Goal: Information Seeking & Learning: Compare options

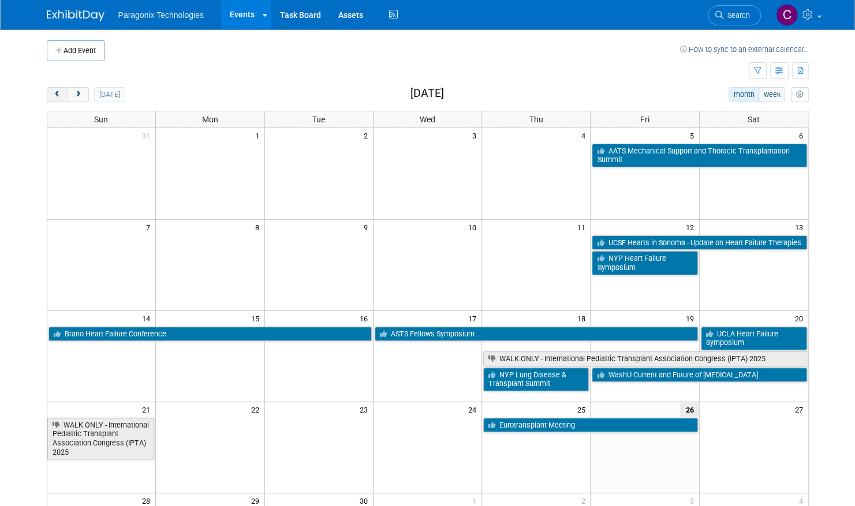
click at [59, 94] on span "prev" at bounding box center [57, 95] width 9 height 8
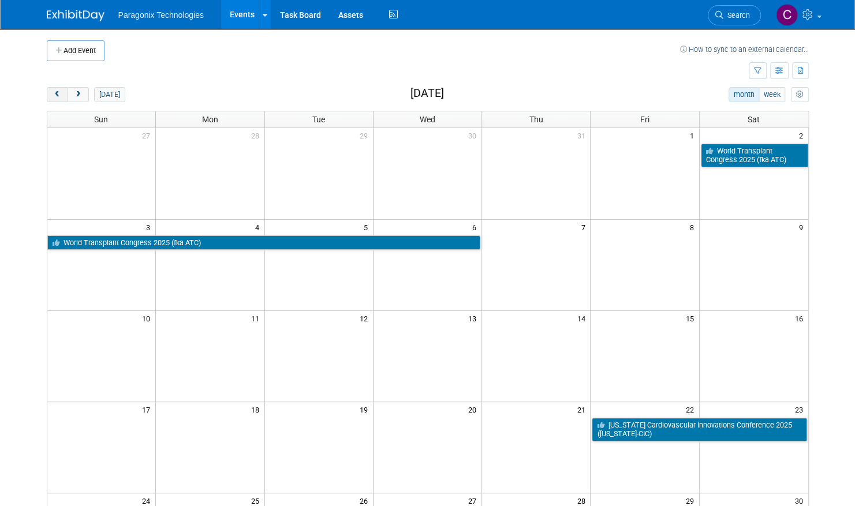
click at [59, 94] on span "prev" at bounding box center [57, 95] width 9 height 8
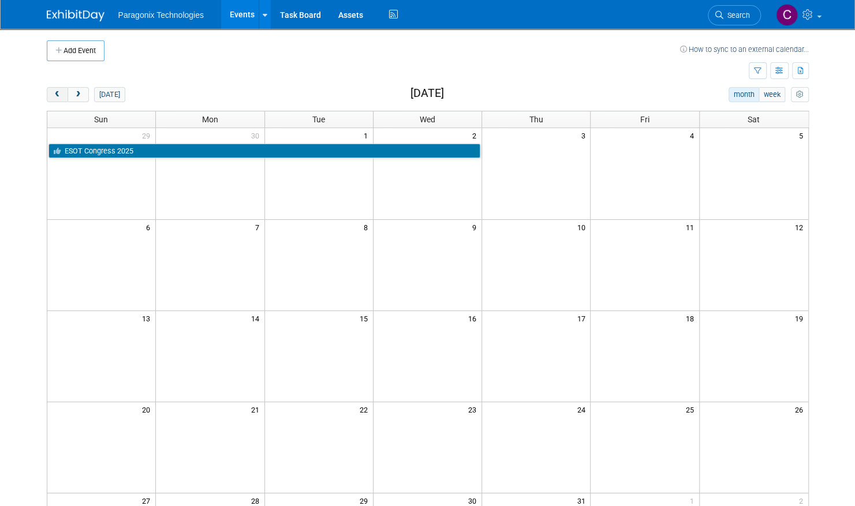
click at [59, 94] on span "prev" at bounding box center [57, 95] width 9 height 8
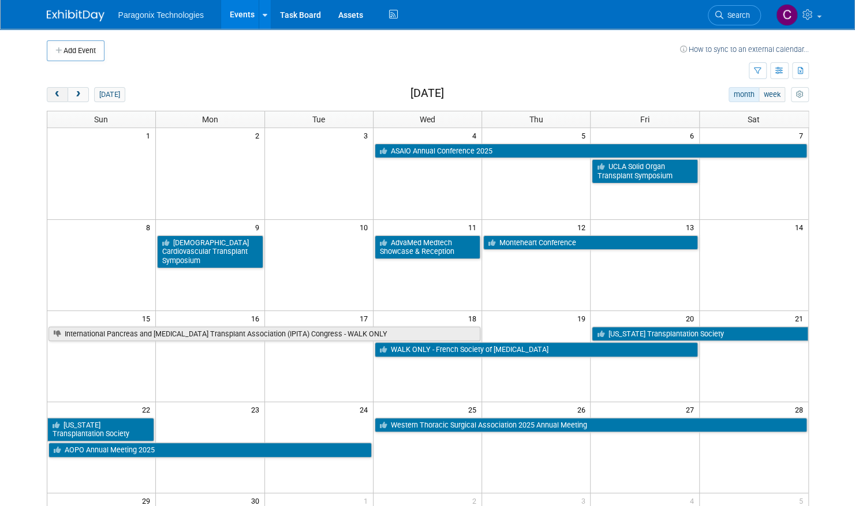
click at [59, 94] on span "prev" at bounding box center [57, 95] width 9 height 8
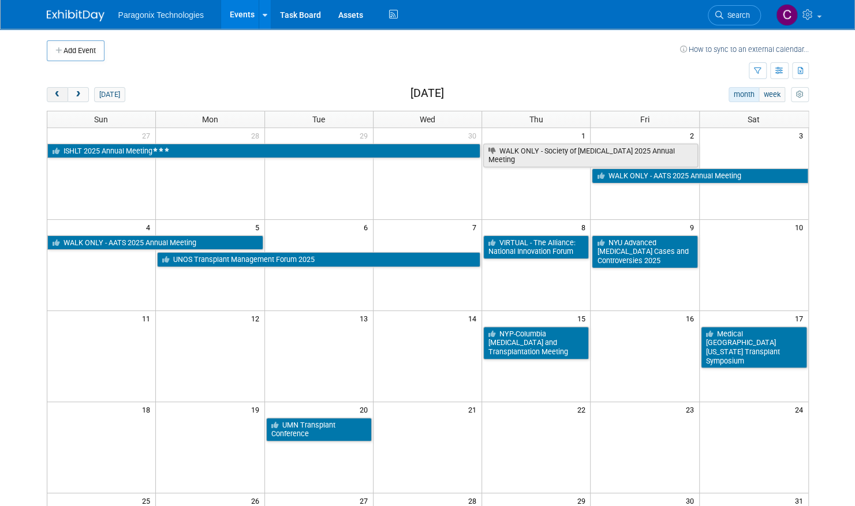
click at [59, 94] on span "prev" at bounding box center [57, 95] width 9 height 8
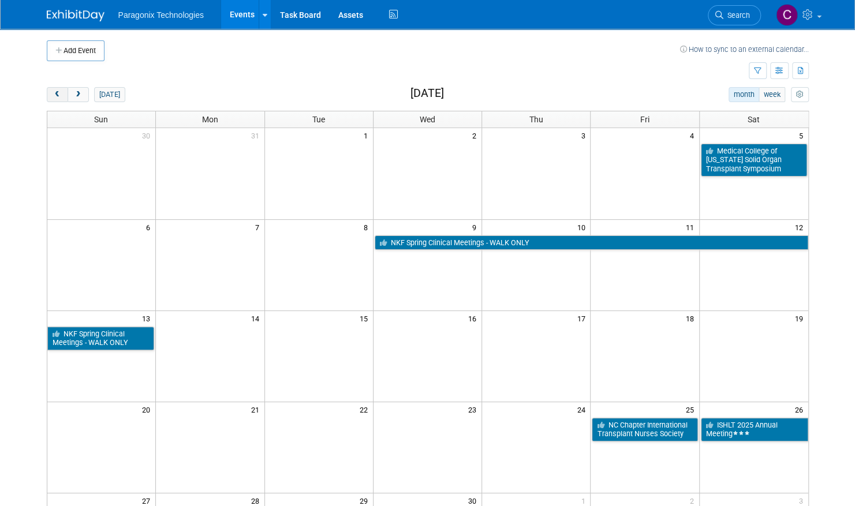
click at [59, 94] on span "prev" at bounding box center [57, 95] width 9 height 8
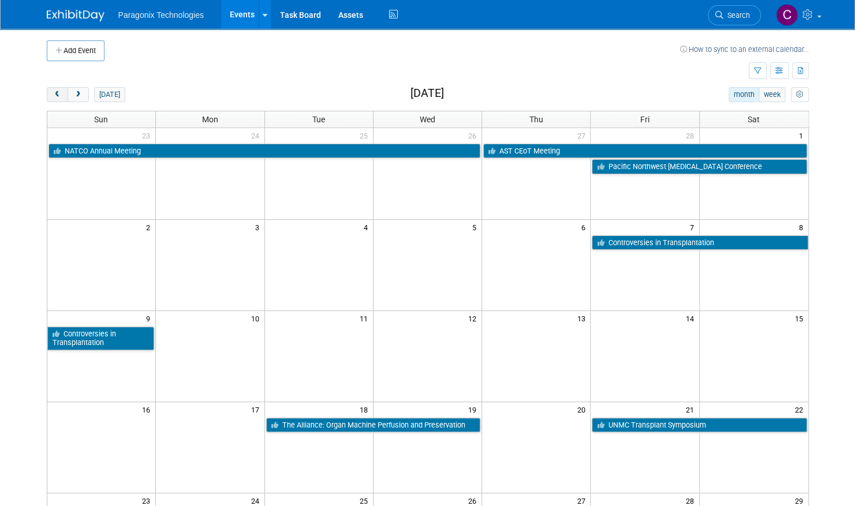
click at [59, 94] on span "prev" at bounding box center [57, 95] width 9 height 8
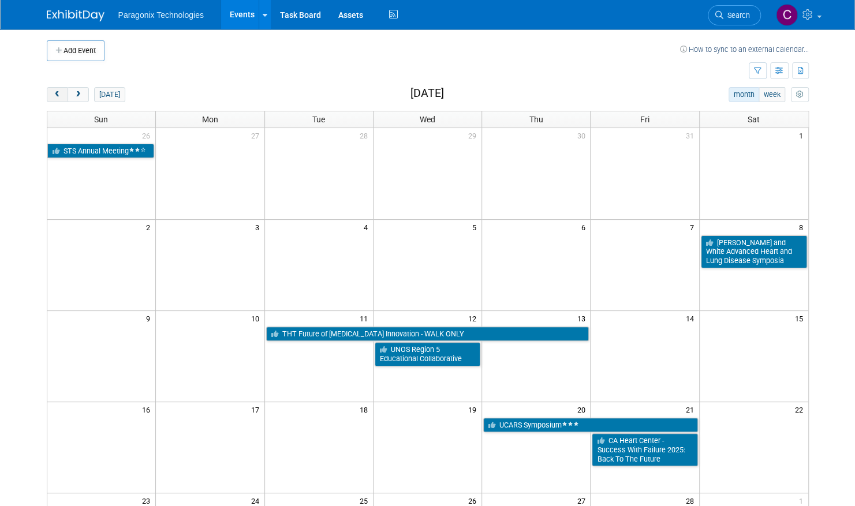
click at [59, 94] on span "prev" at bounding box center [57, 95] width 9 height 8
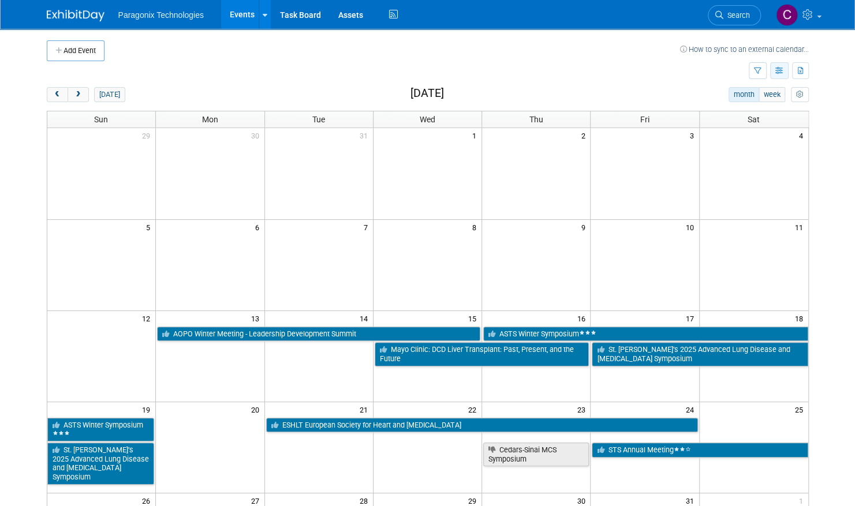
click at [775, 73] on icon "button" at bounding box center [779, 72] width 9 height 8
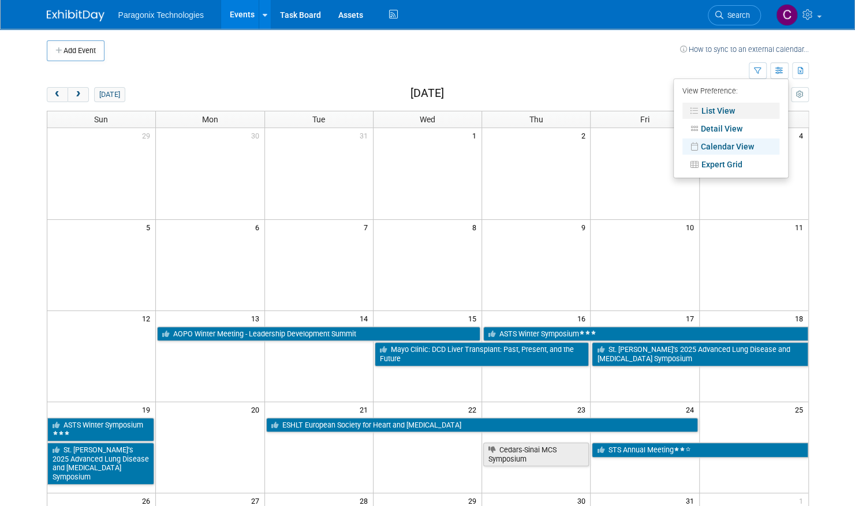
click at [740, 109] on link "List View" at bounding box center [731, 111] width 97 height 16
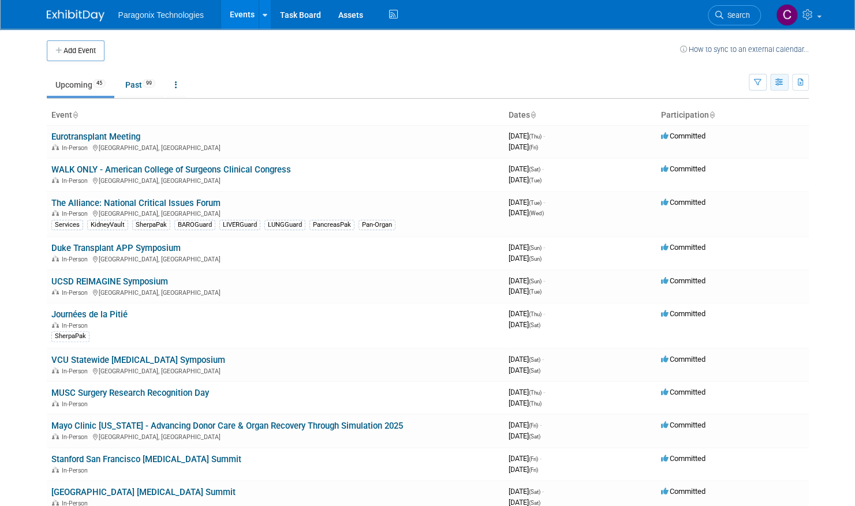
click at [774, 84] on button "button" at bounding box center [779, 82] width 18 height 17
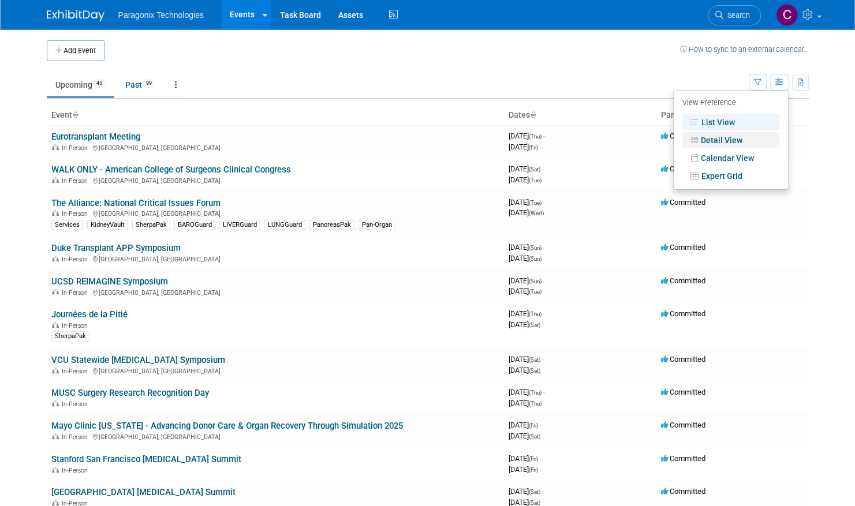
click at [734, 135] on link "Detail View" at bounding box center [731, 140] width 97 height 16
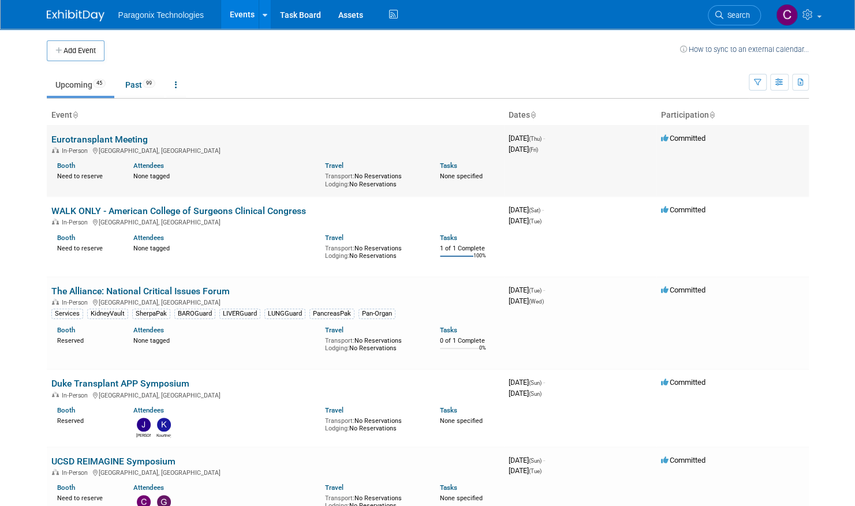
click at [129, 137] on link "Eurotransplant Meeting" at bounding box center [99, 139] width 96 height 11
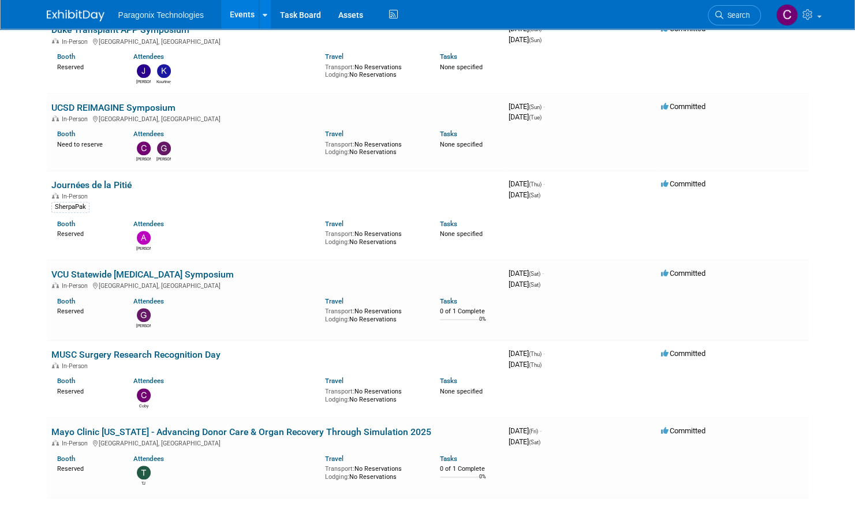
scroll to position [356, 0]
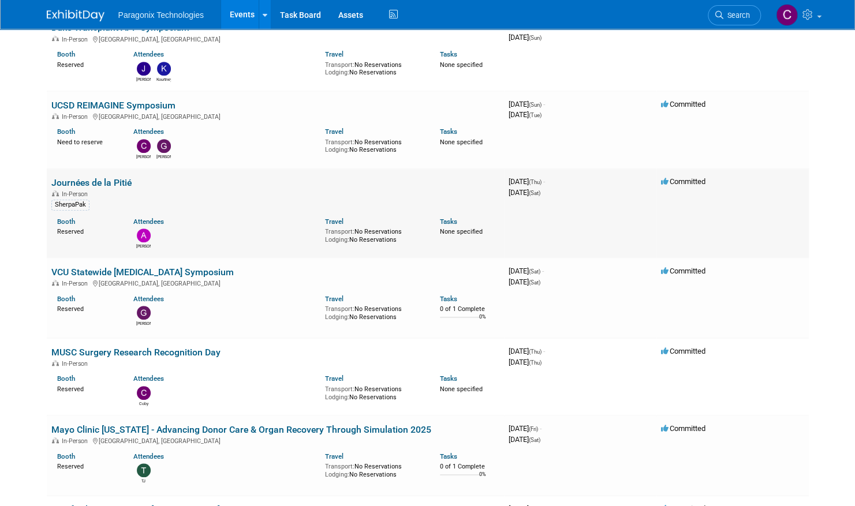
click at [105, 173] on td "Journées de la Pitié In-Person SherpaPak Booth Reserved Attendees Antonio Trave…" at bounding box center [275, 214] width 457 height 90
click at [100, 181] on link "Journées de la Pitié" at bounding box center [91, 182] width 80 height 11
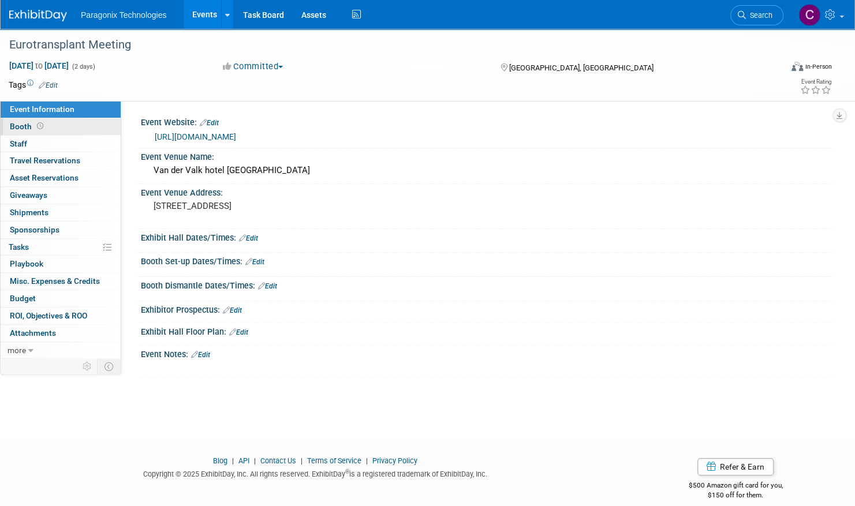
click at [59, 134] on link "Booth" at bounding box center [61, 126] width 120 height 17
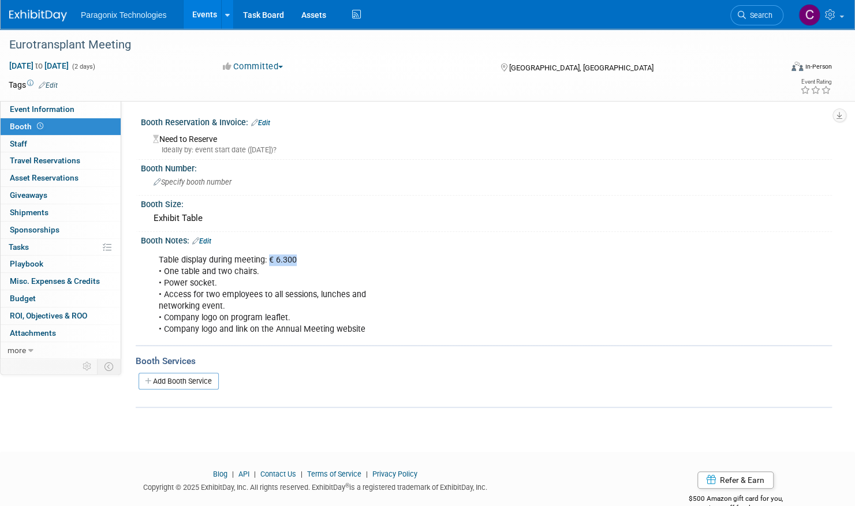
drag, startPoint x: 295, startPoint y: 257, endPoint x: 269, endPoint y: 262, distance: 26.5
click at [269, 262] on div "Table display during meeting: € 6.300 • One table and two chairs. • Power socke…" at bounding box center [425, 295] width 549 height 93
copy div "€ 6.300"
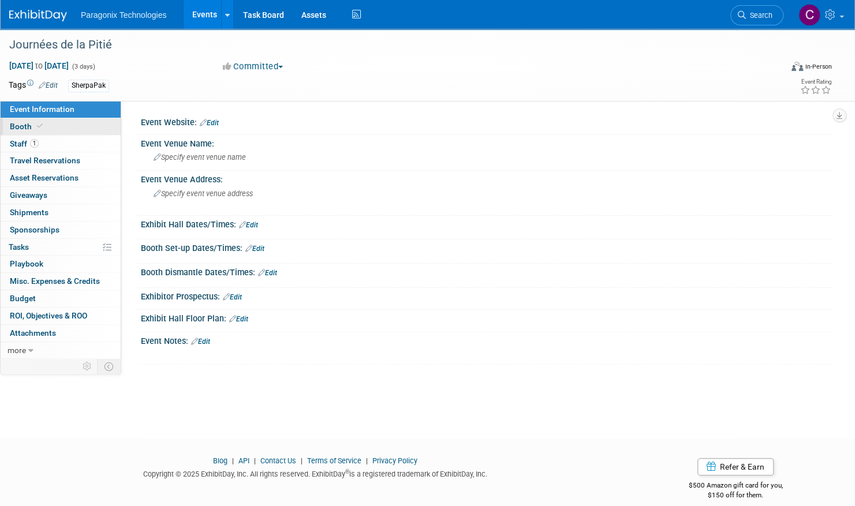
click at [54, 125] on link "Booth" at bounding box center [61, 126] width 120 height 17
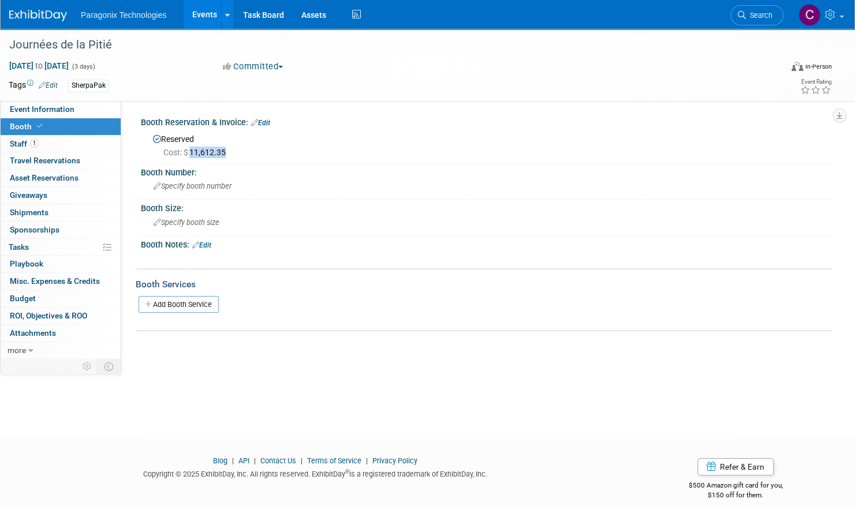
drag, startPoint x: 233, startPoint y: 154, endPoint x: 191, endPoint y: 154, distance: 42.2
click at [191, 154] on div "Cost: $ 11,612.35" at bounding box center [493, 153] width 660 height 12
copy span "11,612.35"
drag, startPoint x: 9, startPoint y: 40, endPoint x: 120, endPoint y: 42, distance: 110.9
click at [120, 42] on div "Journées de la Pitié" at bounding box center [383, 45] width 757 height 21
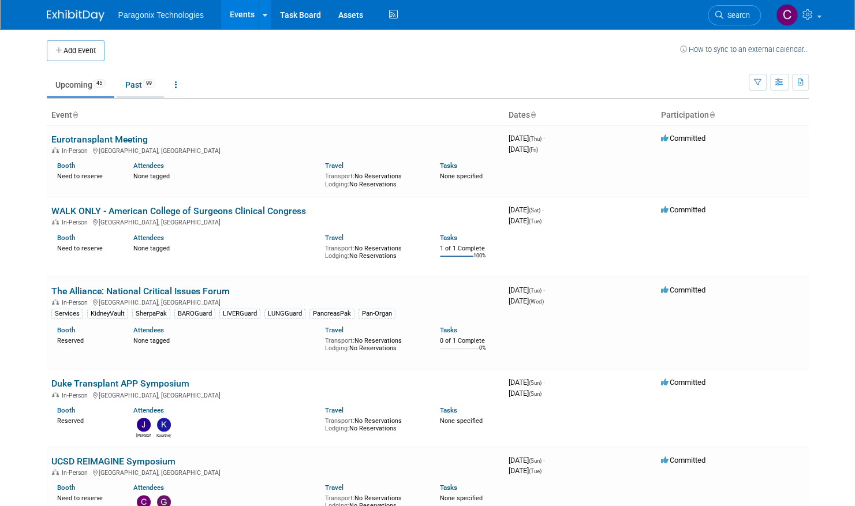
click at [142, 82] on link "Past 99" at bounding box center [140, 85] width 47 height 22
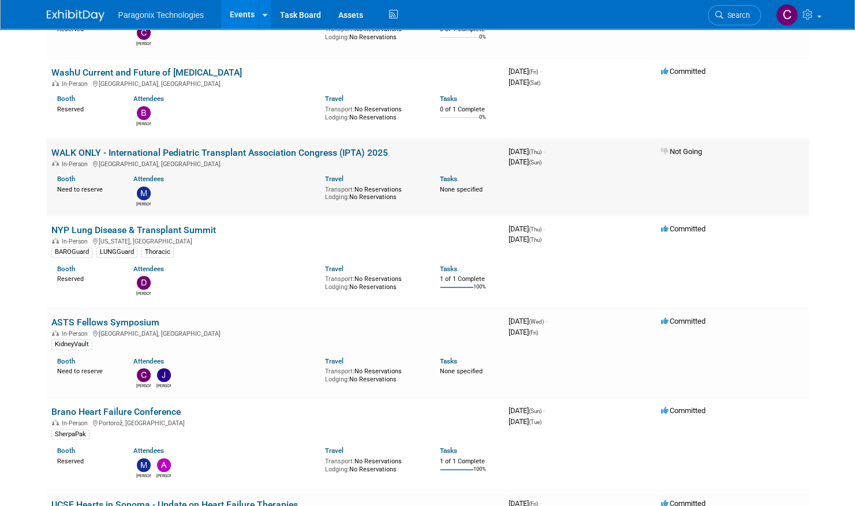
scroll to position [148, 0]
click at [284, 149] on link "WALK ONLY - International Pediatric Transplant Association Congress (IPTA) 2025" at bounding box center [219, 152] width 337 height 11
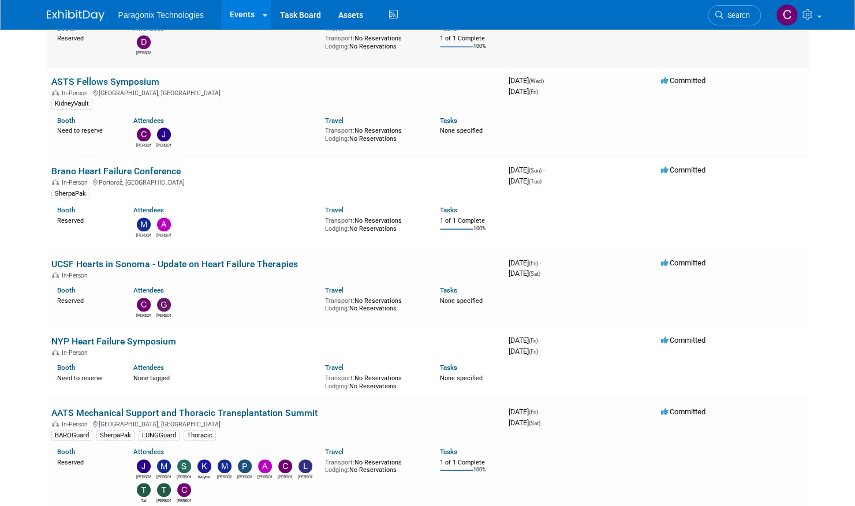
scroll to position [391, 0]
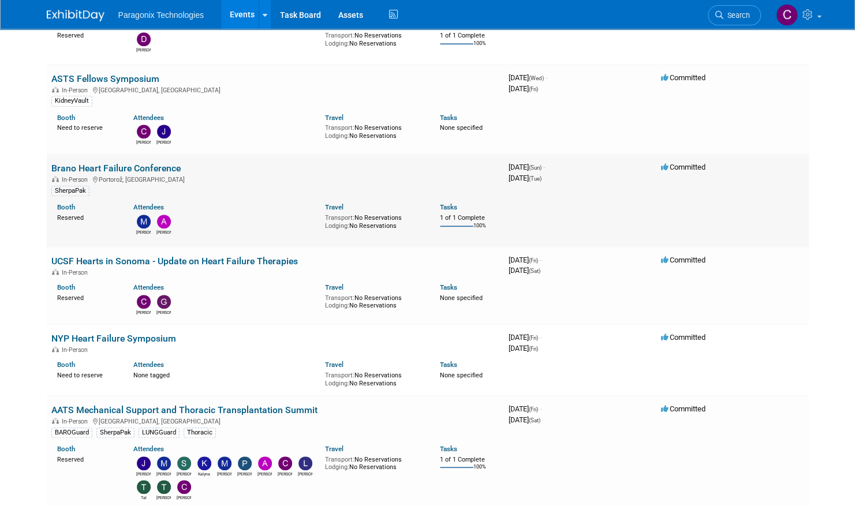
click at [162, 168] on link "Brano Heart Failure Conference" at bounding box center [115, 168] width 129 height 11
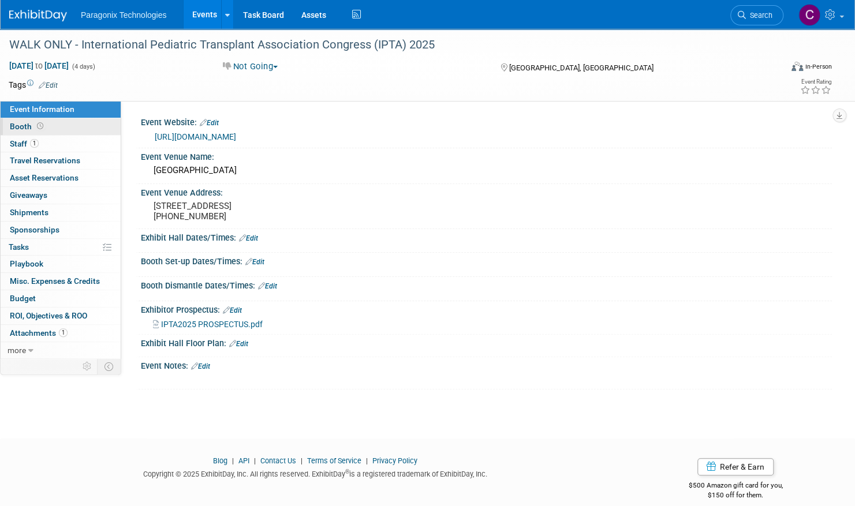
click at [43, 123] on span at bounding box center [40, 126] width 11 height 9
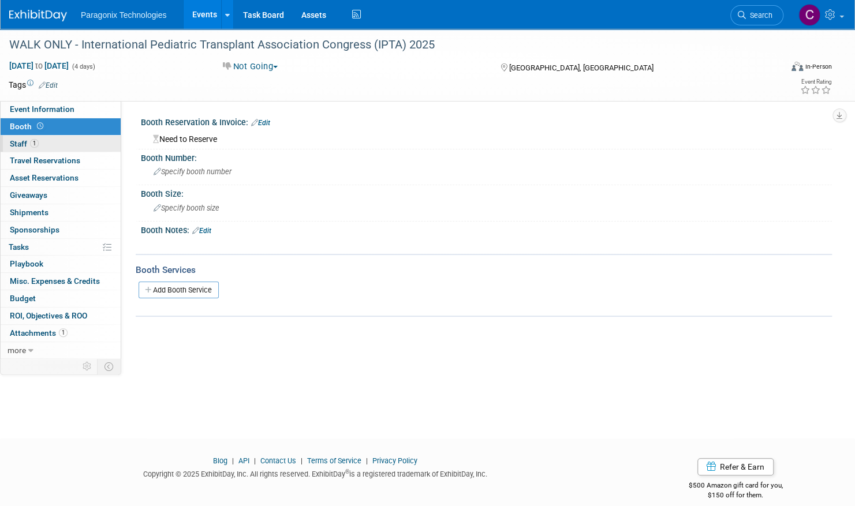
click at [45, 146] on link "1 Staff 1" at bounding box center [61, 144] width 120 height 17
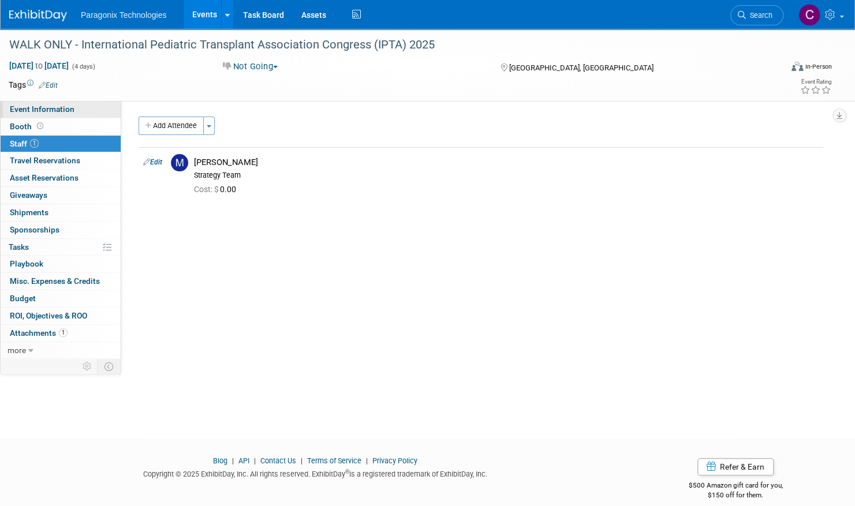
click at [39, 108] on span "Event Information" at bounding box center [42, 109] width 65 height 9
